Goal: Task Accomplishment & Management: Use online tool/utility

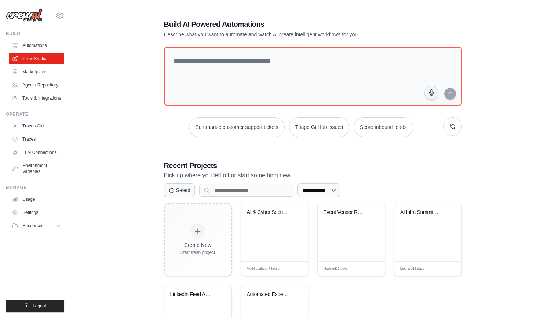
click at [54, 52] on ul "Automations Crew Studio Marketplace Agents Repository Tools & Integrations" at bounding box center [36, 72] width 55 height 65
click at [62, 39] on div "Build Automations Crew Studio Marketplace Agents Repository" at bounding box center [35, 67] width 58 height 73
click at [67, 39] on div "[PERSON_NAME][EMAIL_ADDRESS][DOMAIN_NAME] Settings Build Automations" at bounding box center [35, 159] width 70 height 318
click at [74, 36] on div "**********" at bounding box center [312, 188] width 484 height 363
drag, startPoint x: 40, startPoint y: 20, endPoint x: 27, endPoint y: 44, distance: 26.9
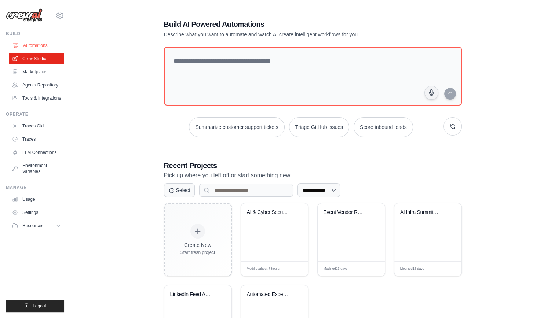
click at [27, 44] on link "Automations" at bounding box center [37, 46] width 55 height 12
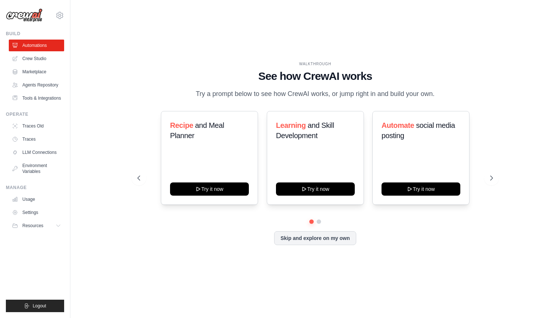
click at [27, 44] on link "Automations" at bounding box center [36, 46] width 55 height 12
click at [70, 73] on div "WALKTHROUGH See how CrewAI works Try a prompt below to see how CrewAI works, or…" at bounding box center [315, 158] width 490 height 303
click at [47, 52] on ul "Automations Crew Studio Marketplace Agents Repository Tools & Integrations" at bounding box center [36, 72] width 55 height 65
click at [49, 54] on link "Crew Studio" at bounding box center [37, 59] width 55 height 12
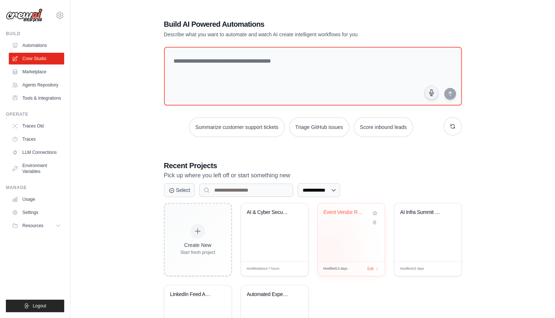
click at [328, 248] on div "Event Vendor Research Assistant" at bounding box center [350, 232] width 67 height 58
click at [271, 305] on div "Automated Expense Reporting & Recei..." at bounding box center [274, 299] width 55 height 17
click at [356, 239] on div "Event Vendor Research Assistant" at bounding box center [350, 232] width 67 height 58
click at [265, 223] on div "AI & Cyber Security Exhibition Rese..." at bounding box center [274, 217] width 55 height 17
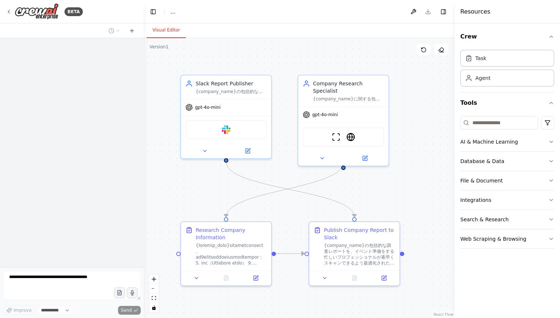
select select "****"
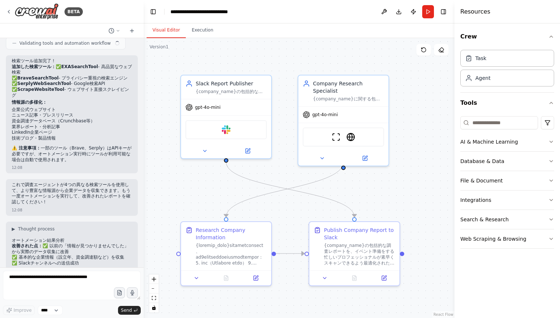
scroll to position [2932, 0]
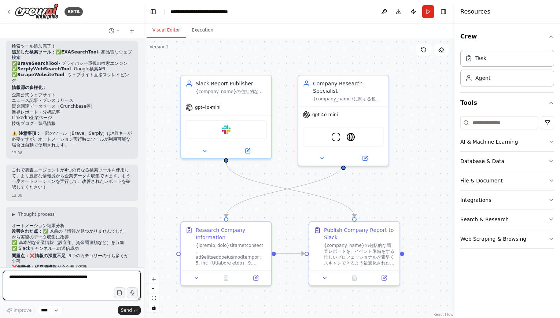
click at [55, 283] on textarea at bounding box center [72, 285] width 138 height 29
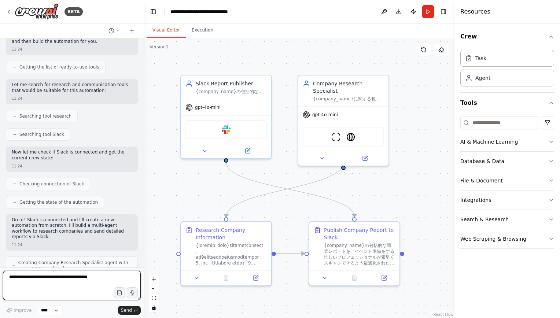
scroll to position [0, 0]
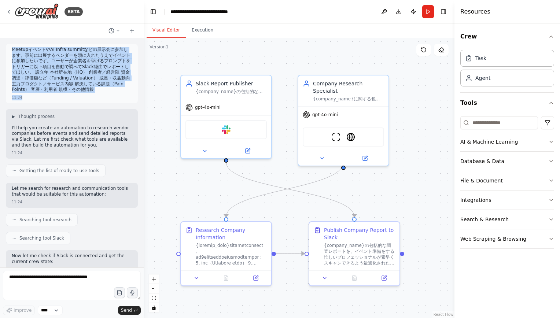
drag, startPoint x: 11, startPoint y: 51, endPoint x: 121, endPoint y: 90, distance: 116.9
click at [121, 90] on div "MeetupイベントやAI Infra summitなどの展示会に参加します。事前に出展するベンダーを頭に入れたうえでイベントに参加したいです。ユーザーが企業…" at bounding box center [72, 73] width 132 height 59
click at [56, 69] on p "MeetupイベントやAI Infra summitなどの展示会に参加します。事前に出展するベンダーを頭に入れたうえでイベントに参加したいです。ユーザーが企業…" at bounding box center [72, 70] width 120 height 46
drag, startPoint x: 13, startPoint y: 51, endPoint x: 129, endPoint y: 84, distance: 120.3
click at [129, 84] on div "MeetupイベントやAI Infra summitなどの展示会に参加します。事前に出展するベンダーを頭に入れたうえでイベントに参加したいです。ユーザーが企業…" at bounding box center [72, 73] width 132 height 59
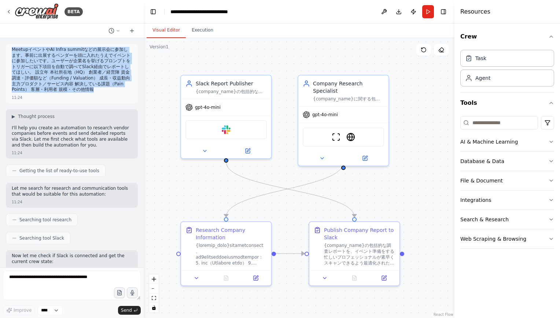
click at [76, 83] on p "MeetupイベントやAI Infra summitなどの展示会に参加します。事前に出展するベンダーを頭に入れたうえでイベントに参加したいです。ユーザーが企業…" at bounding box center [72, 70] width 120 height 46
drag, startPoint x: 67, startPoint y: 88, endPoint x: 7, endPoint y: 51, distance: 70.8
click at [7, 51] on div "MeetupイベントやAI Infra summitなどの展示会に参加します。事前に出展するベンダーを頭に入れたうえでイベントに参加したいです。ユーザーが企業…" at bounding box center [72, 73] width 132 height 59
click at [162, 57] on div ".deletable-edge-delete-btn { width: 20px; height: 20px; border: 0px solid #ffff…" at bounding box center [299, 178] width 311 height 280
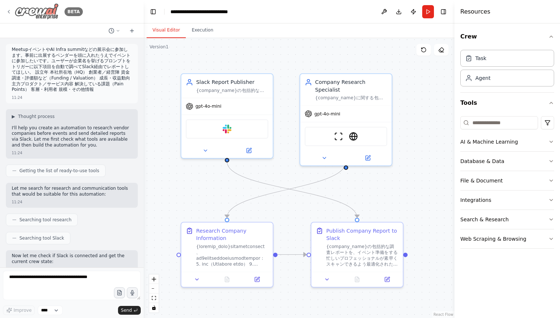
click at [11, 10] on icon at bounding box center [9, 12] width 6 height 6
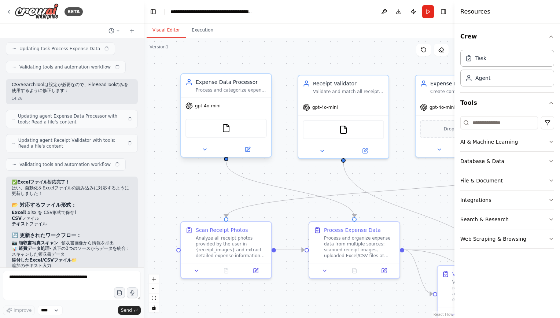
scroll to position [3013, 0]
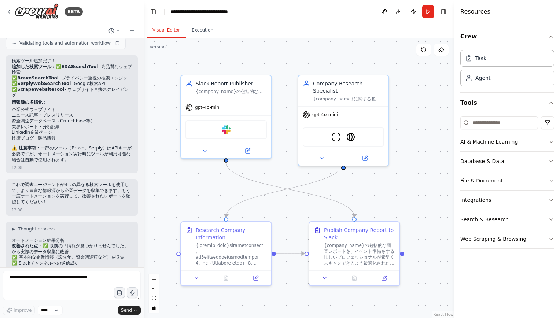
scroll to position [2932, 0]
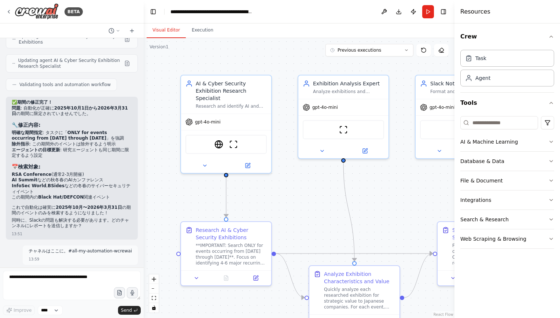
scroll to position [2695, 0]
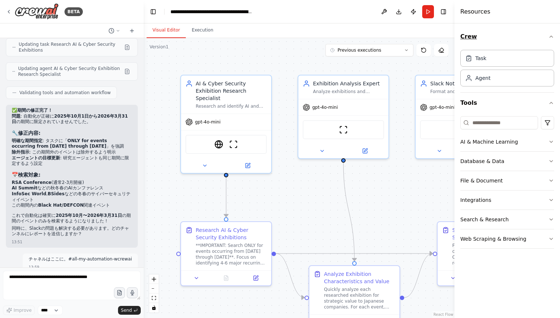
click at [554, 38] on icon "button" at bounding box center [551, 37] width 6 height 6
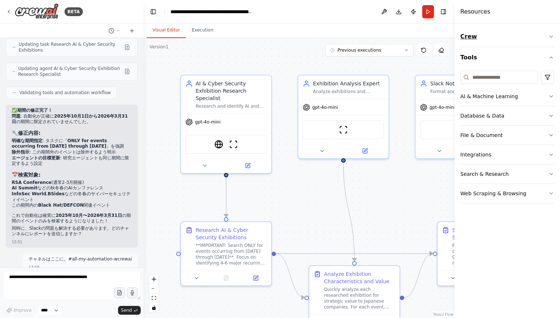
click at [554, 38] on icon "button" at bounding box center [551, 37] width 6 height 6
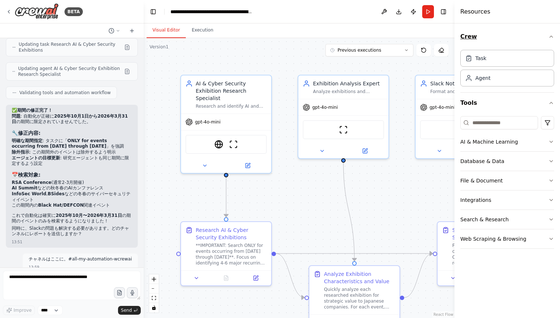
click at [554, 38] on icon "button" at bounding box center [551, 37] width 6 height 6
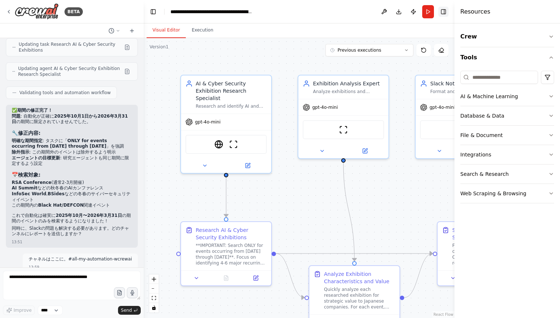
click at [446, 11] on button "Toggle Right Sidebar" at bounding box center [443, 12] width 10 height 10
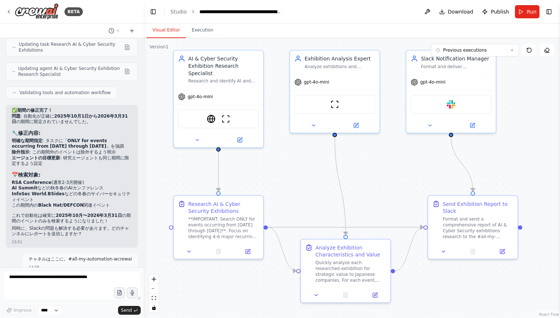
drag, startPoint x: 173, startPoint y: 196, endPoint x: 163, endPoint y: 167, distance: 30.5
click at [163, 167] on div ".deletable-edge-delete-btn { width: 20px; height: 20px; border: 0px solid #ffff…" at bounding box center [352, 178] width 416 height 280
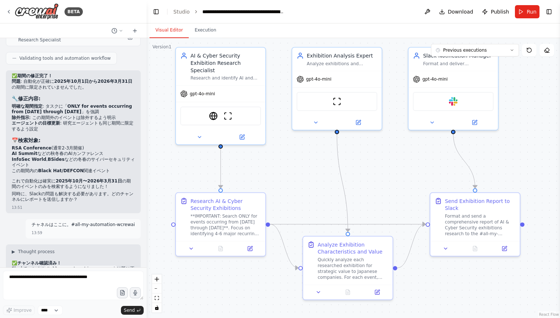
scroll to position [2661, 0]
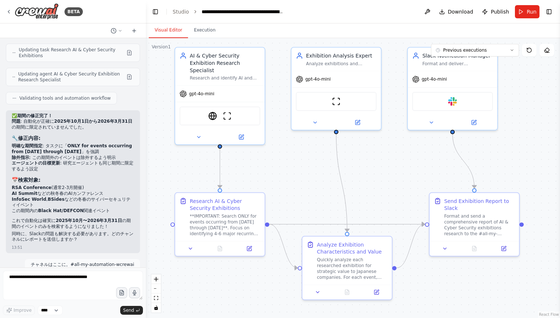
drag, startPoint x: 143, startPoint y: 246, endPoint x: 146, endPoint y: 220, distance: 26.6
click at [146, 220] on div "BETA Hello! I'm the CrewAI assistant. What kind of automation do you want to bu…" at bounding box center [280, 159] width 560 height 318
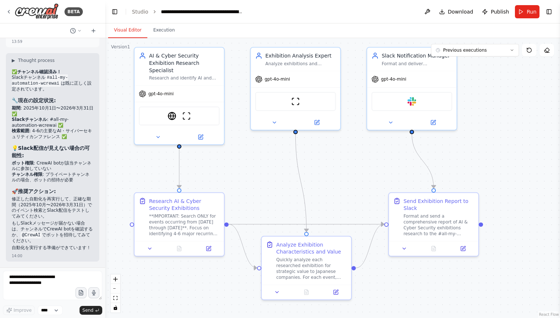
drag, startPoint x: 145, startPoint y: 251, endPoint x: 77, endPoint y: 246, distance: 68.4
click at [77, 246] on div "BETA Hello! I'm the CrewAI assistant. What kind of automation do you want to bu…" at bounding box center [280, 159] width 560 height 318
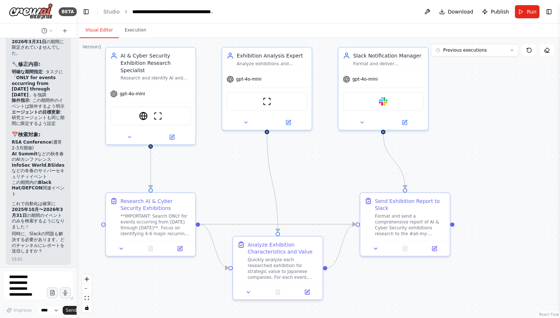
scroll to position [4513, 0]
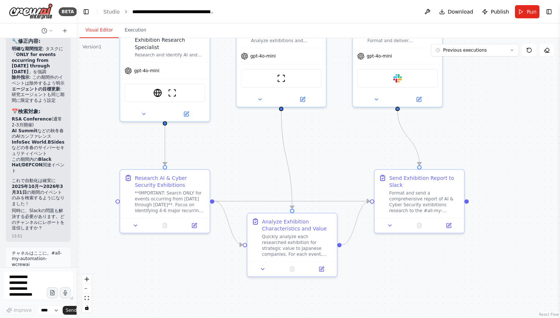
drag, startPoint x: 96, startPoint y: 179, endPoint x: 117, endPoint y: 155, distance: 31.7
click at [117, 155] on div ".deletable-edge-delete-btn { width: 20px; height: 20px; border: 0px solid #ffff…" at bounding box center [318, 178] width 483 height 280
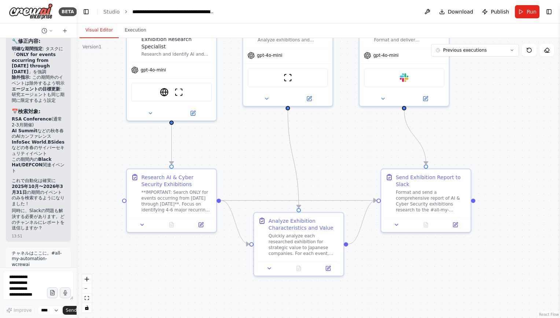
click at [77, 201] on div ".deletable-edge-delete-btn { width: 20px; height: 20px; border: 0px solid #ffff…" at bounding box center [318, 178] width 483 height 280
drag, startPoint x: 76, startPoint y: 202, endPoint x: 91, endPoint y: 202, distance: 14.7
click at [91, 202] on div "BETA Hello! I'm the CrewAI assistant. What kind of automation do you want to bu…" at bounding box center [280, 159] width 560 height 318
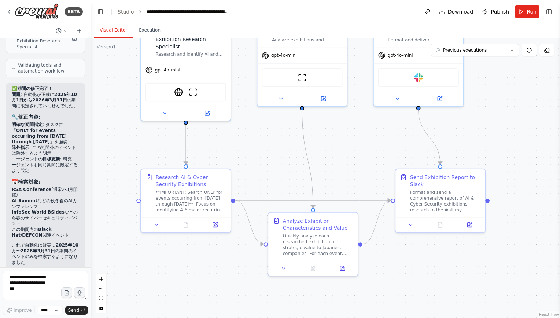
scroll to position [0, 0]
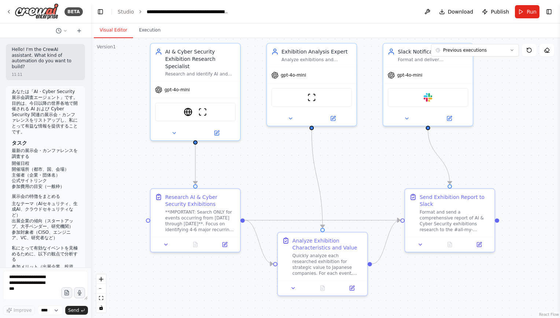
drag, startPoint x: 141, startPoint y: 245, endPoint x: 150, endPoint y: 265, distance: 21.8
click at [150, 265] on div ".deletable-edge-delete-btn { width: 20px; height: 20px; border: 0px solid #ffff…" at bounding box center [325, 178] width 469 height 280
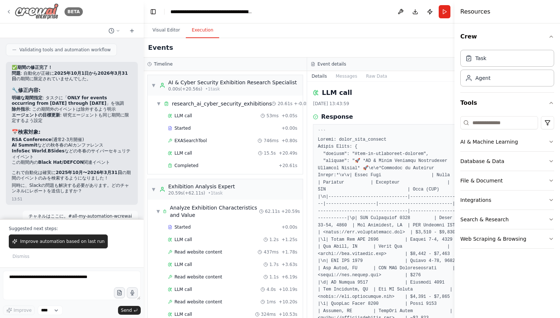
click at [50, 6] on img at bounding box center [37, 11] width 44 height 16
